Goal: Information Seeking & Learning: Learn about a topic

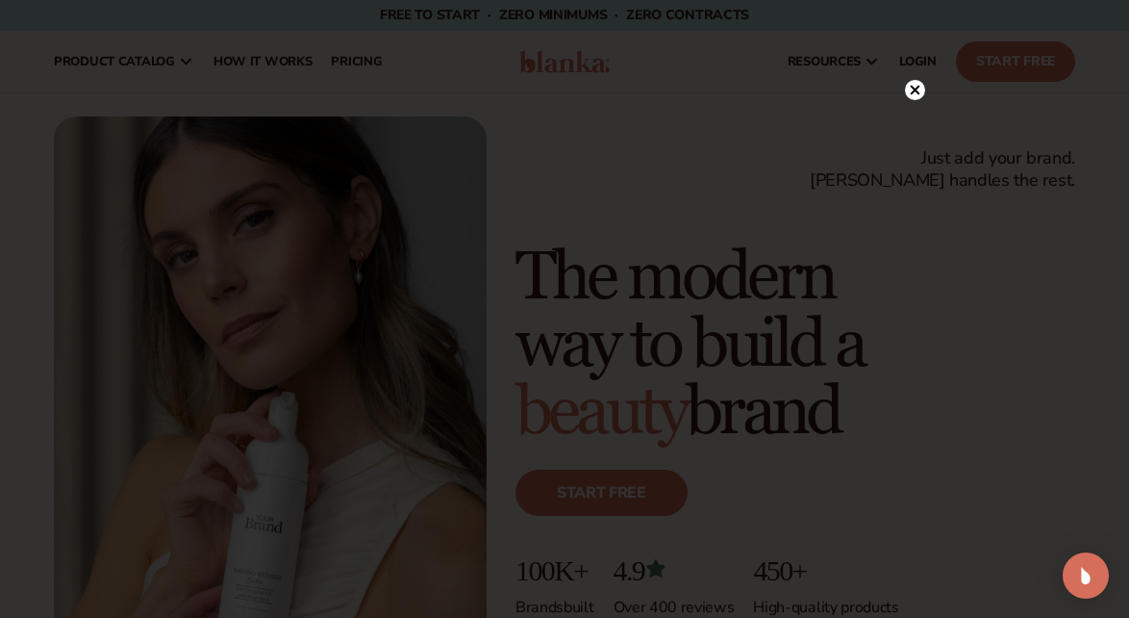
click at [915, 89] on circle at bounding box center [915, 90] width 20 height 20
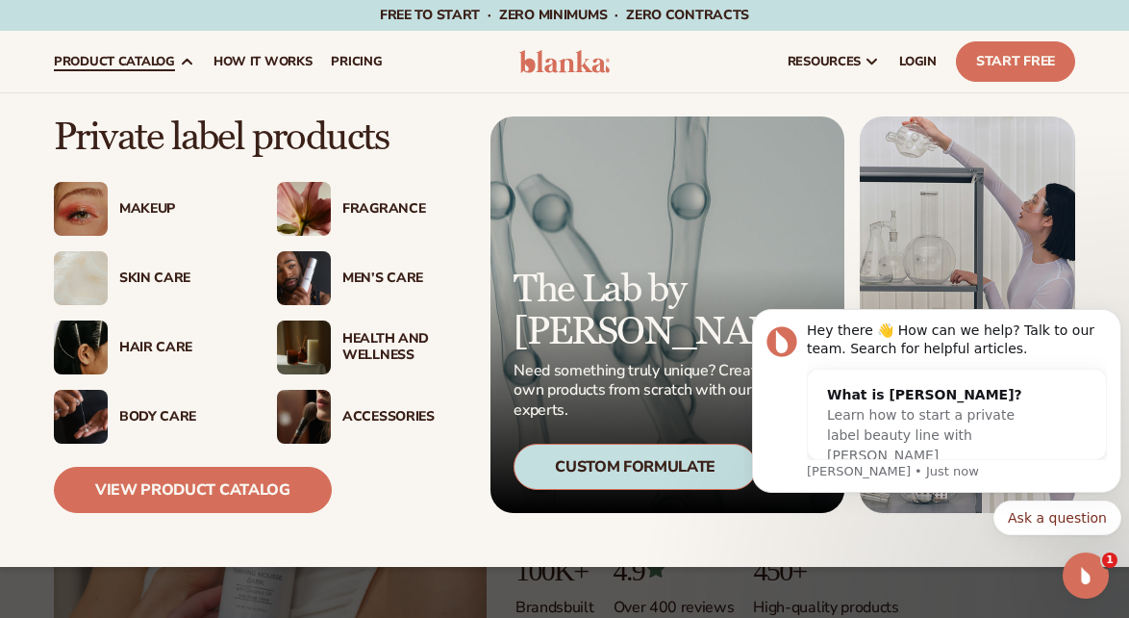
click at [378, 211] on div "Fragrance" at bounding box center [401, 209] width 119 height 16
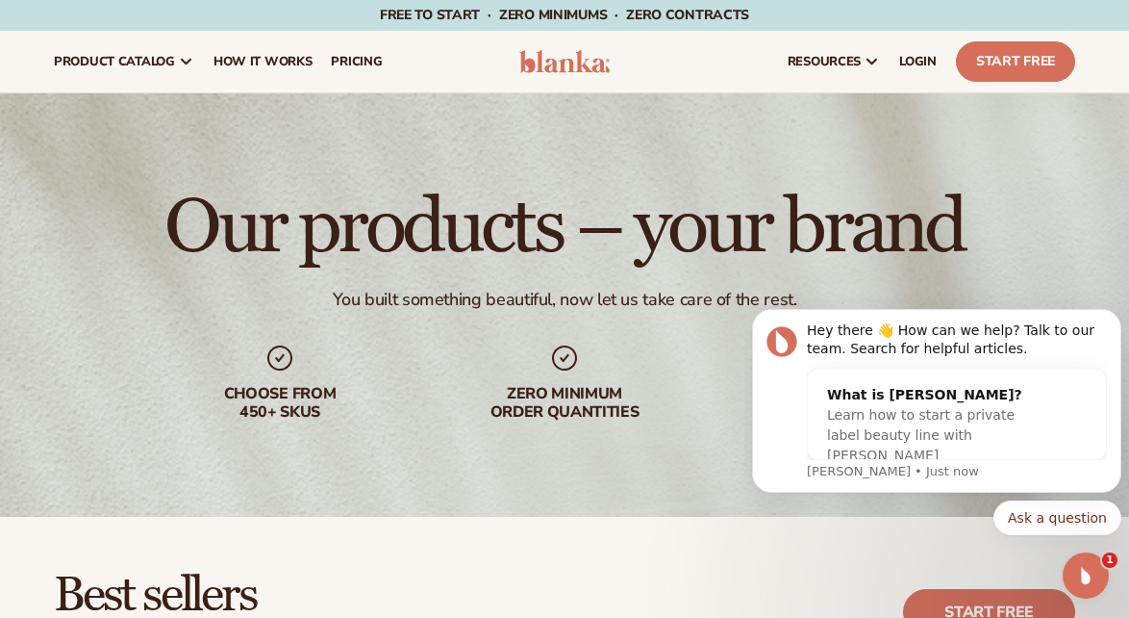
click at [1128, 166] on div "Our products – your brand You built something beautiful, now let us take care o…" at bounding box center [564, 304] width 1129 height 423
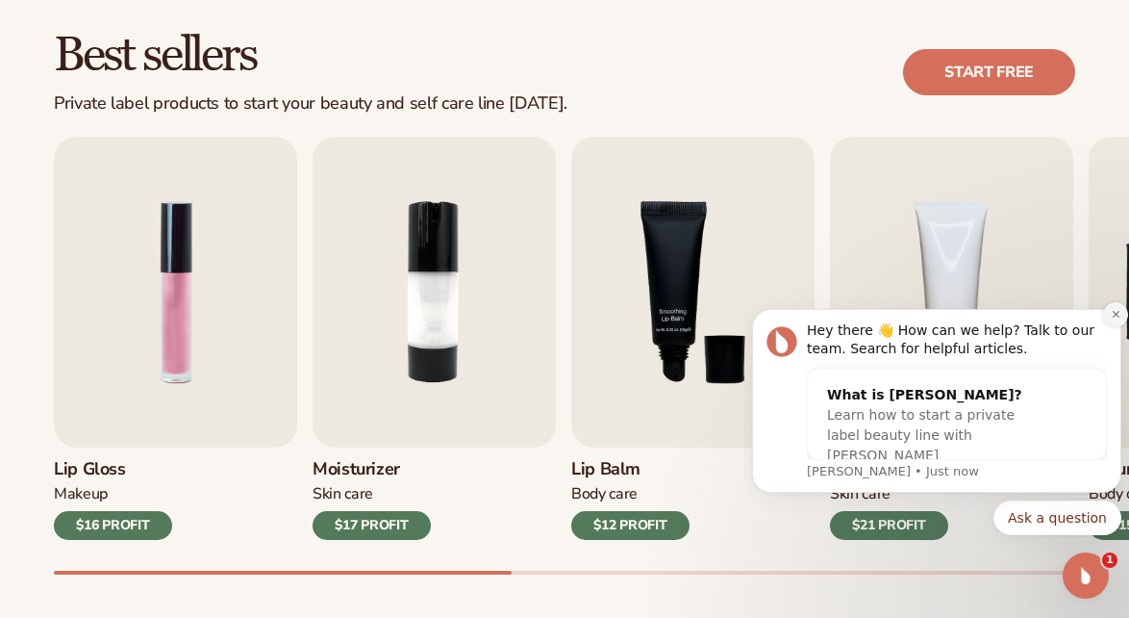
click at [1111, 316] on icon "Dismiss notification" at bounding box center [1116, 314] width 11 height 11
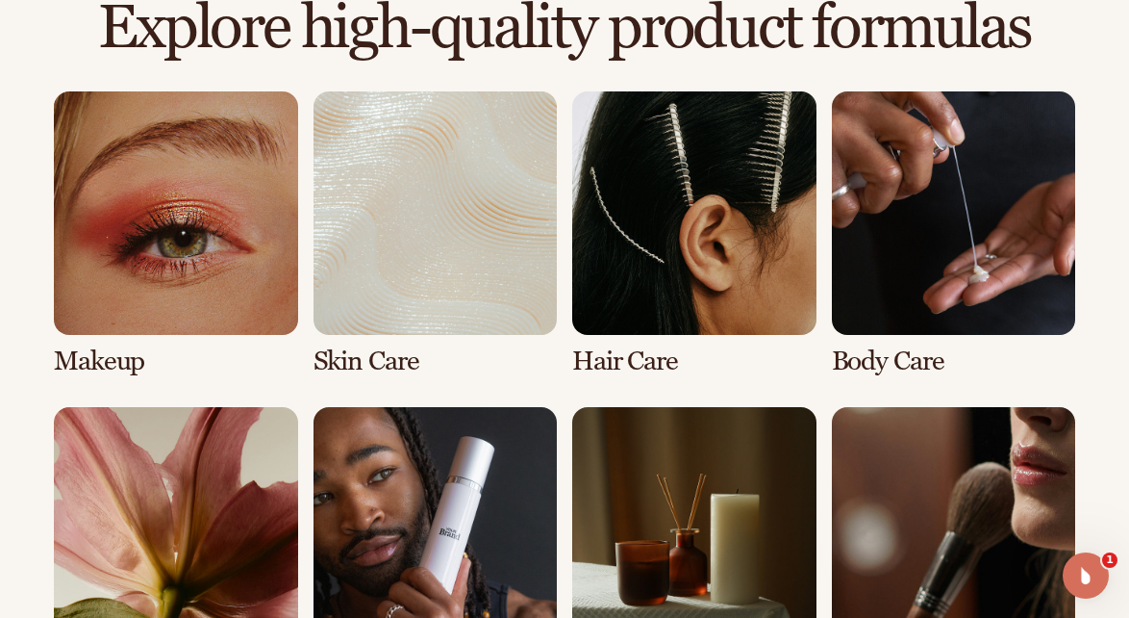
scroll to position [1360, 0]
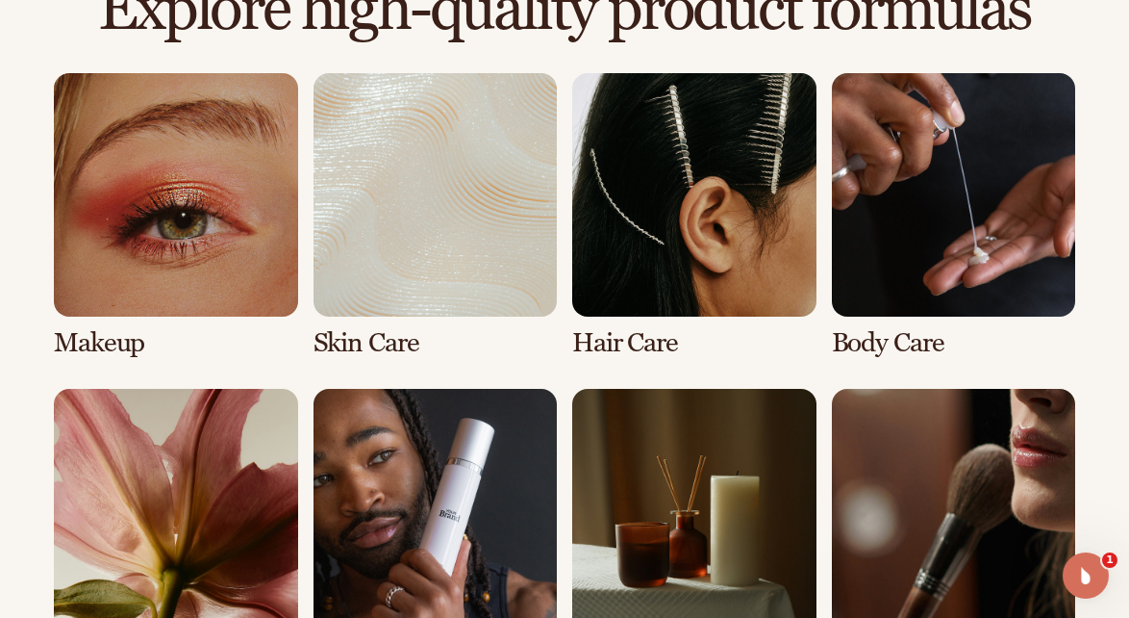
click at [392, 329] on link "2 / 8" at bounding box center [436, 215] width 244 height 285
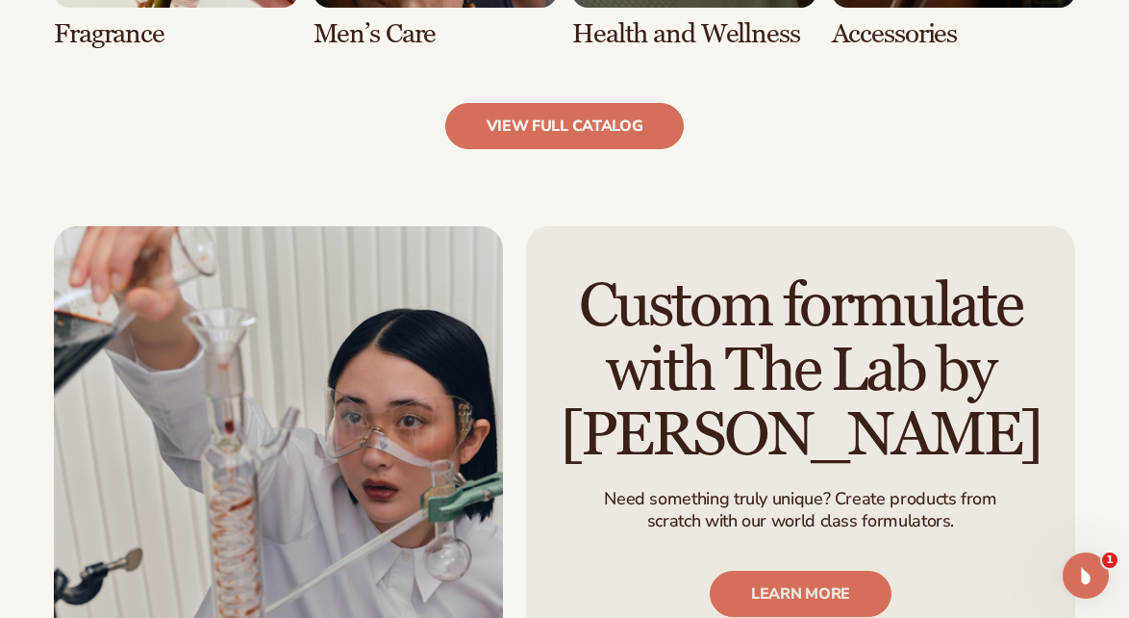
scroll to position [2023, 0]
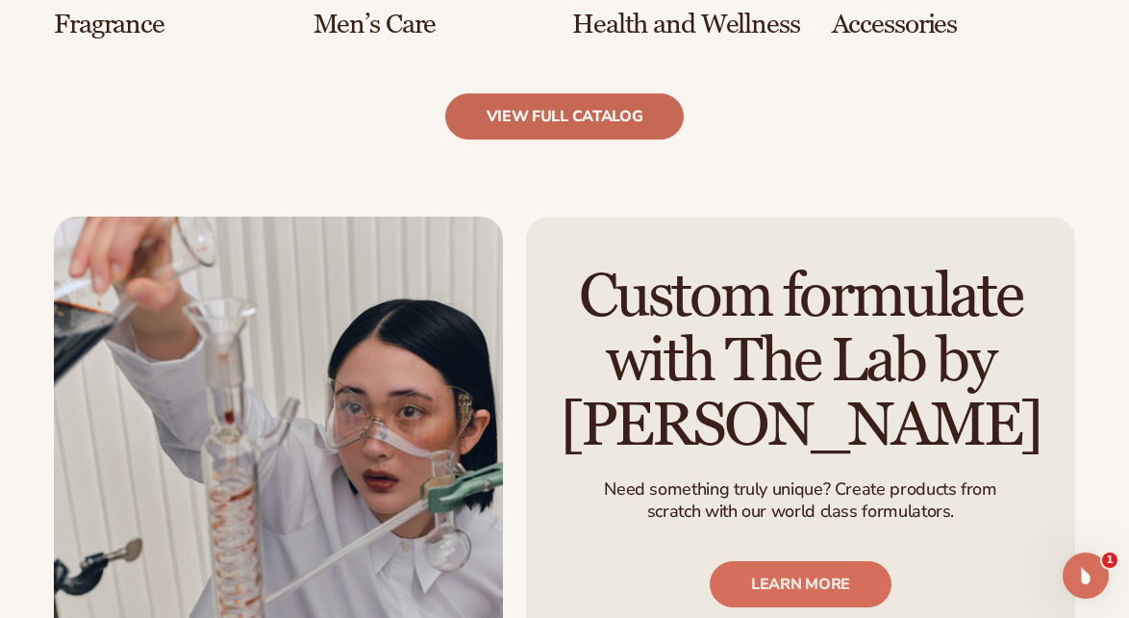
click at [506, 110] on link "view full catalog" at bounding box center [565, 116] width 240 height 46
